Goal: Information Seeking & Learning: Learn about a topic

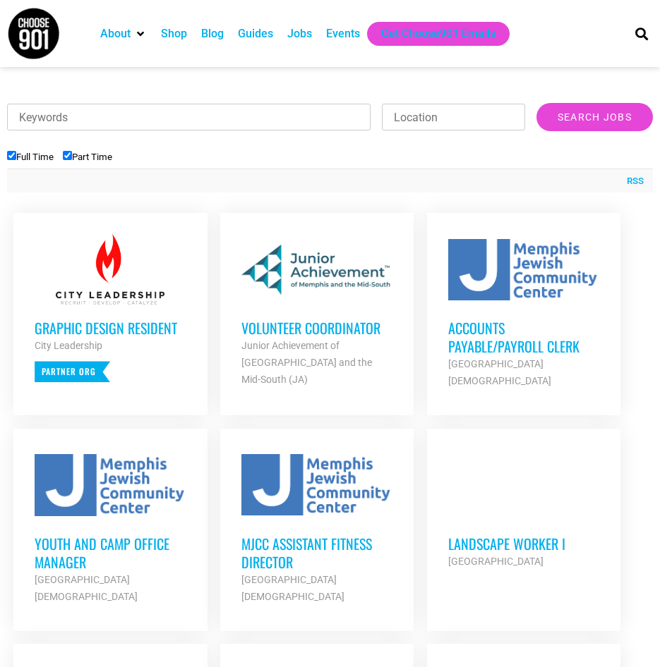
scroll to position [494, 0]
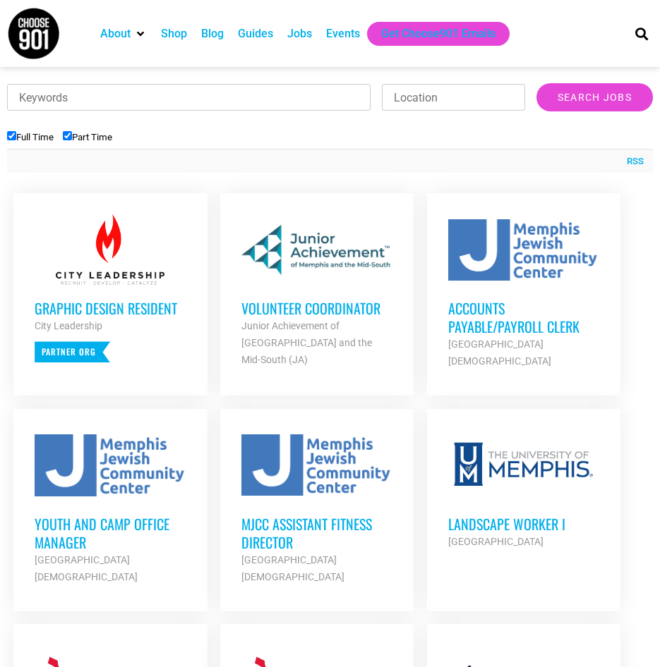
click at [326, 309] on h3 "Volunteer Coordinator" at bounding box center [317, 308] width 152 height 18
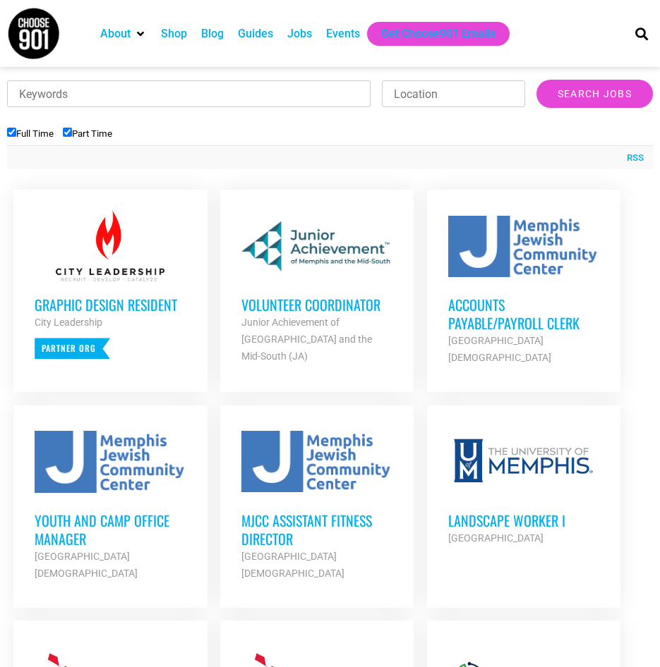
click at [90, 135] on label "Part Time" at bounding box center [87, 133] width 49 height 11
click at [72, 135] on input "Part Time" at bounding box center [67, 132] width 9 height 9
checkbox input "false"
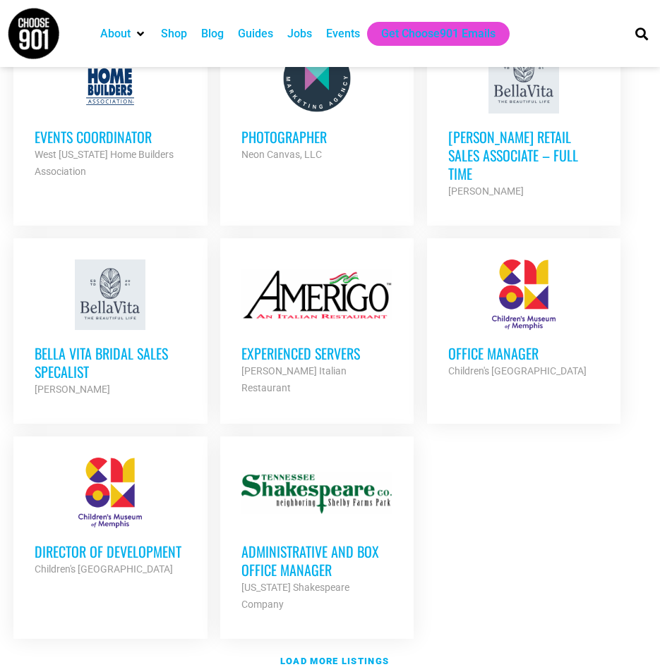
scroll to position [1555, 0]
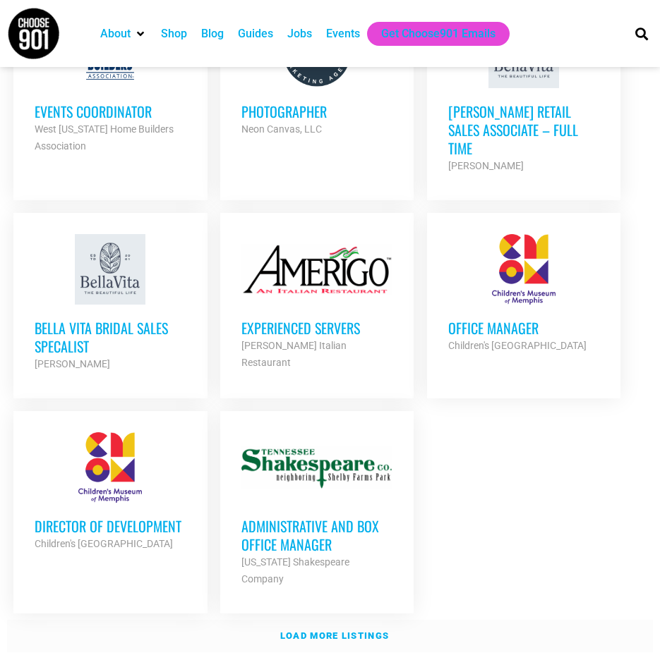
click at [357, 631] on strong "Load more listings" at bounding box center [334, 636] width 109 height 11
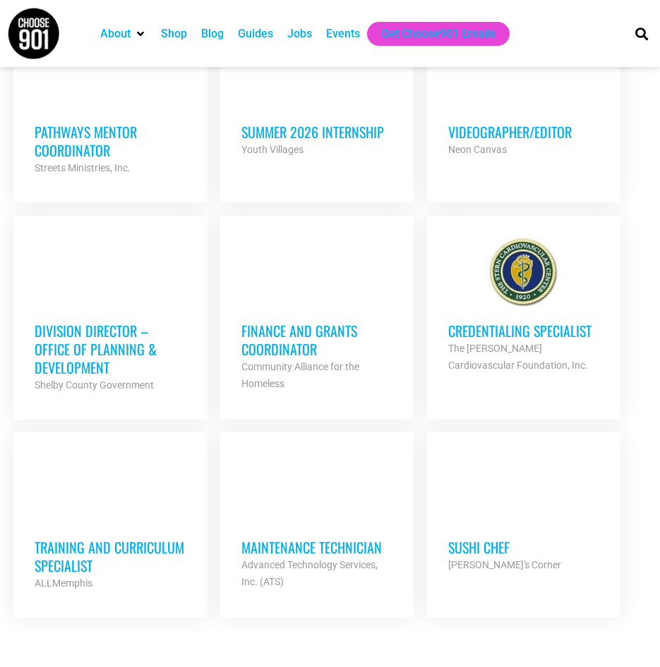
scroll to position [3037, 0]
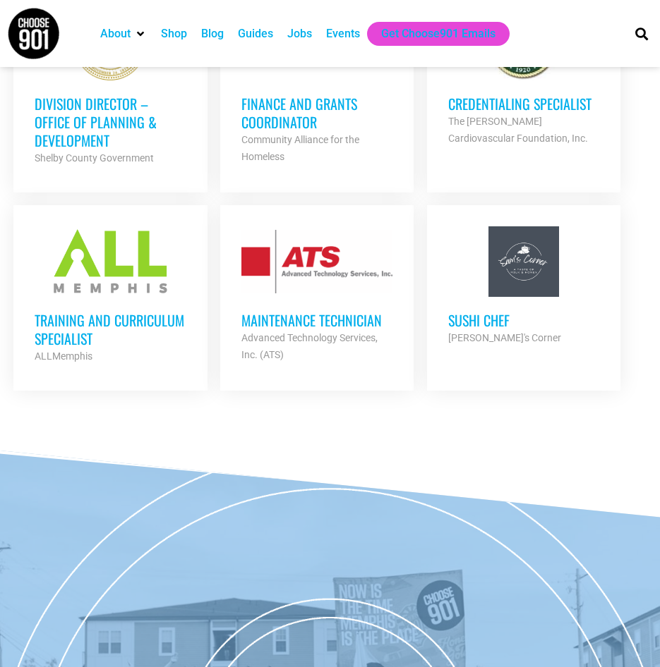
click at [168, 311] on h3 "Training and Curriculum Specialist" at bounding box center [111, 329] width 152 height 37
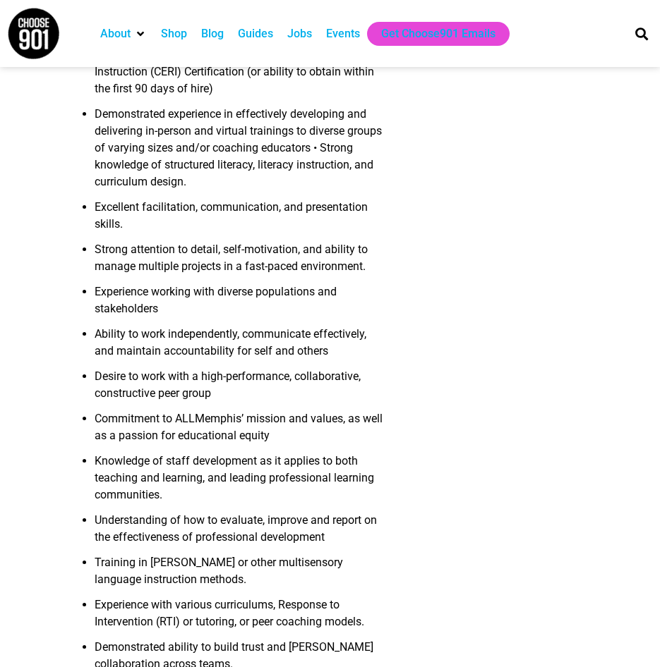
scroll to position [1411, 0]
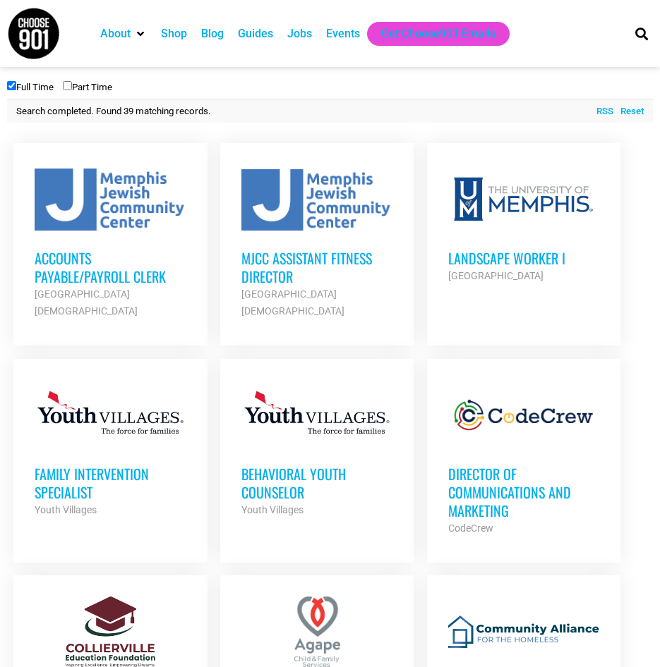
scroll to position [497, 0]
